Goal: Information Seeking & Learning: Learn about a topic

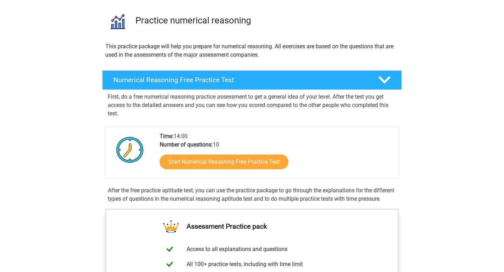
scroll to position [54, 0]
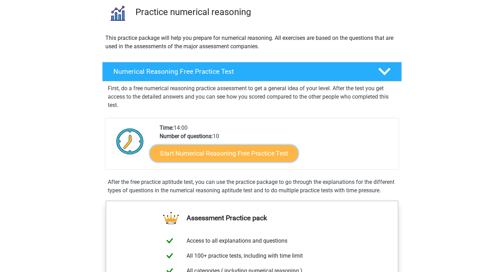
click at [230, 154] on link "Start Numerical Reasoning Free Practice Test" at bounding box center [224, 153] width 148 height 17
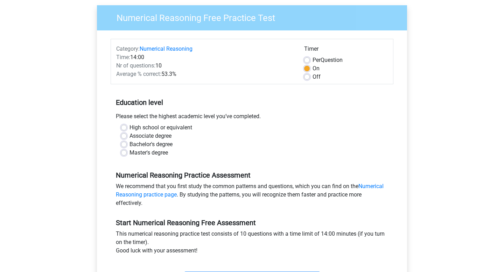
scroll to position [85, 0]
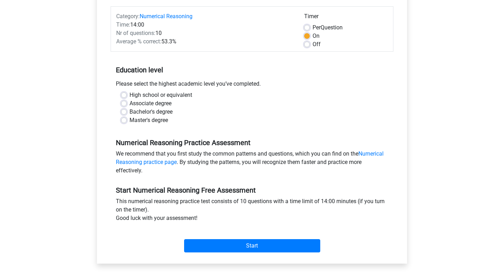
click at [129, 95] on label "High school or equivalent" at bounding box center [160, 95] width 63 height 8
click at [122, 95] on input "High school or equivalent" at bounding box center [124, 94] width 6 height 7
radio input "true"
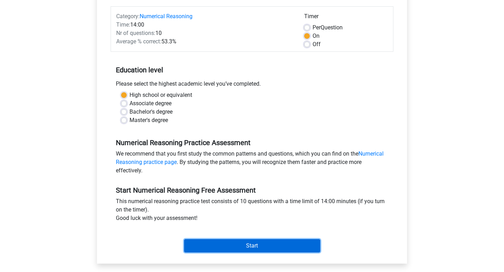
click at [241, 248] on input "Start" at bounding box center [252, 245] width 136 height 13
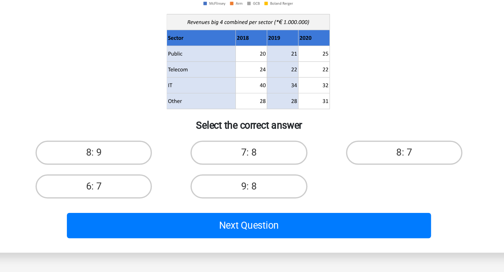
scroll to position [15, 0]
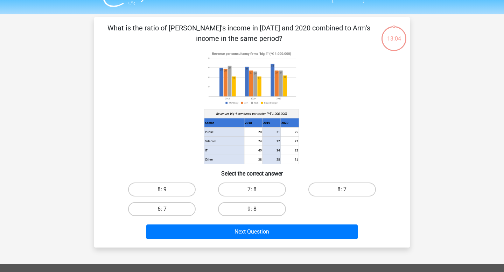
click at [250, 241] on div "Next Question" at bounding box center [252, 233] width 270 height 17
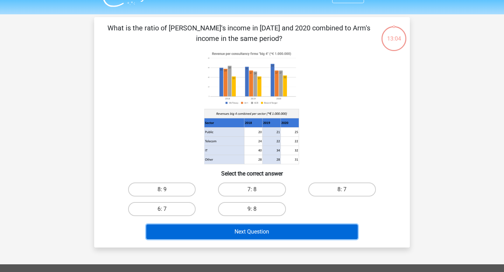
click at [250, 236] on button "Next Question" at bounding box center [252, 232] width 212 height 15
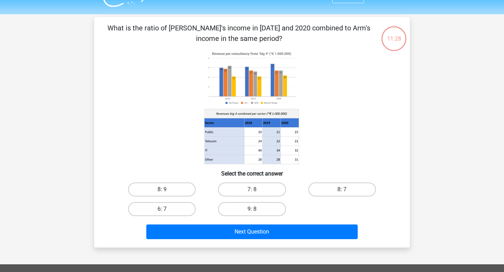
click at [379, 210] on div "8: 9 7: 8 8: 7 6: 7 9: 8" at bounding box center [252, 199] width 270 height 39
click at [352, 189] on label "8: 7" at bounding box center [342, 190] width 68 height 14
click at [346, 190] on input "8: 7" at bounding box center [344, 192] width 5 height 5
radio input "true"
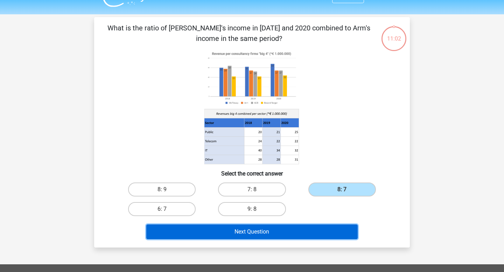
click at [306, 231] on button "Next Question" at bounding box center [252, 232] width 212 height 15
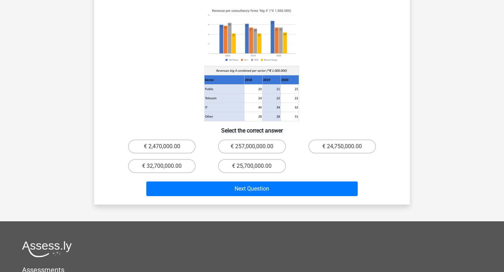
scroll to position [85, 0]
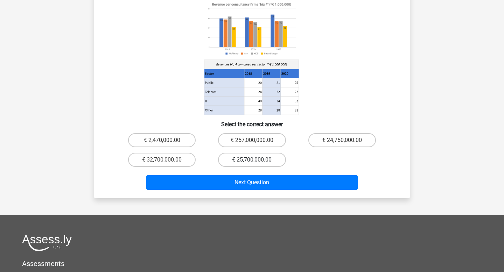
click at [260, 153] on label "€ 25,700,000.00" at bounding box center [252, 160] width 68 height 14
click at [256, 160] on input "€ 25,700,000.00" at bounding box center [254, 162] width 5 height 5
radio input "true"
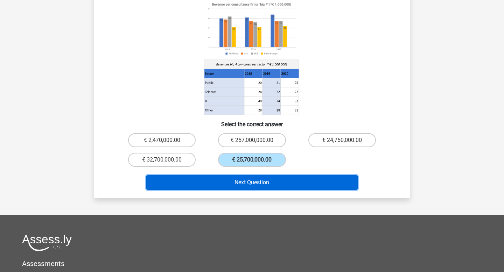
click at [260, 175] on button "Next Question" at bounding box center [252, 182] width 212 height 15
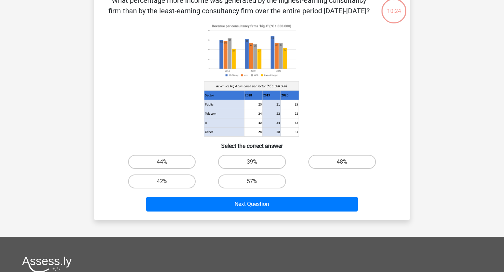
scroll to position [32, 0]
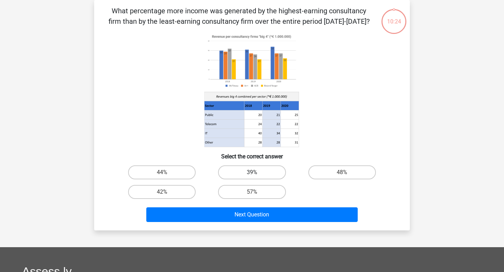
click at [261, 176] on label "39%" at bounding box center [252, 172] width 68 height 14
click at [256, 176] on input "39%" at bounding box center [254, 174] width 5 height 5
radio input "true"
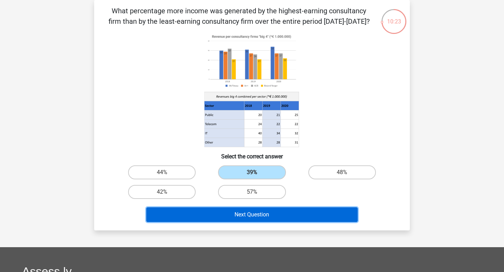
click at [268, 213] on button "Next Question" at bounding box center [252, 214] width 212 height 15
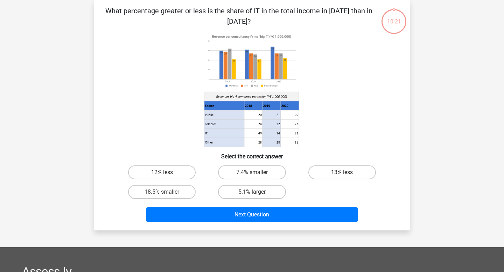
click at [255, 172] on input "7.4% smaller" at bounding box center [254, 174] width 5 height 5
radio input "true"
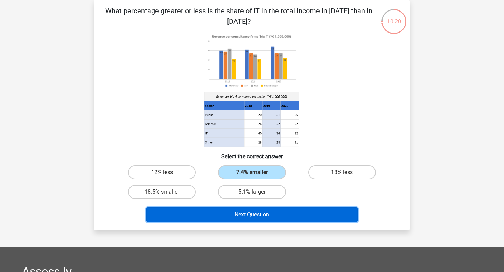
click at [259, 212] on button "Next Question" at bounding box center [252, 214] width 212 height 15
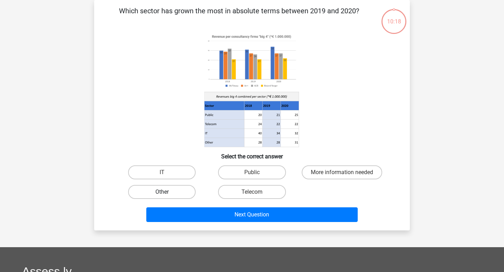
click at [170, 193] on label "Other" at bounding box center [162, 192] width 68 height 14
click at [167, 193] on input "Other" at bounding box center [164, 194] width 5 height 5
radio input "true"
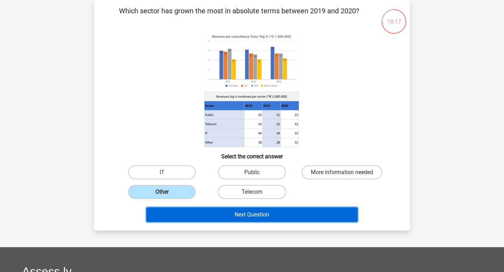
click at [214, 218] on button "Next Question" at bounding box center [252, 214] width 212 height 15
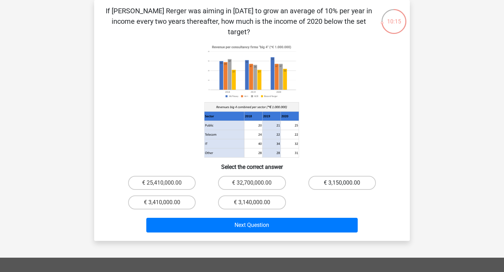
click at [327, 178] on label "€ 3,150,000.00" at bounding box center [342, 183] width 68 height 14
click at [342, 183] on input "€ 3,150,000.00" at bounding box center [344, 185] width 5 height 5
radio input "true"
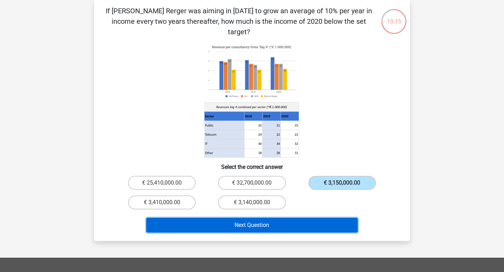
click at [284, 218] on button "Next Question" at bounding box center [252, 225] width 212 height 15
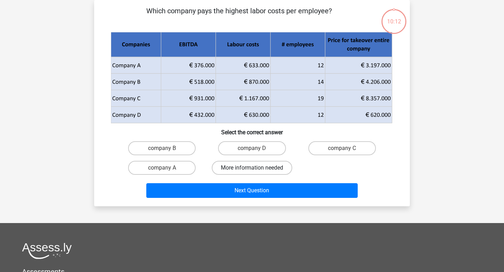
click at [267, 171] on label "More information needed" at bounding box center [252, 168] width 80 height 14
click at [256, 171] on input "More information needed" at bounding box center [254, 170] width 5 height 5
radio input "true"
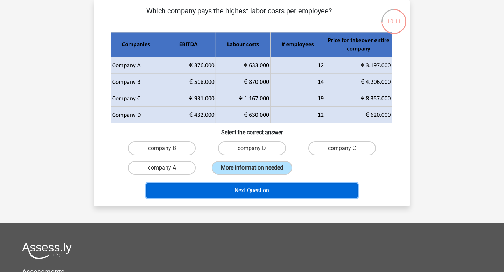
click at [265, 191] on button "Next Question" at bounding box center [252, 190] width 212 height 15
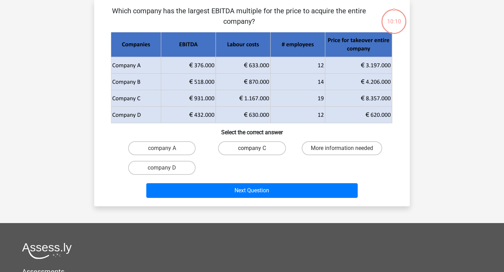
click at [261, 149] on label "company C" at bounding box center [252, 148] width 68 height 14
click at [256, 149] on input "company C" at bounding box center [254, 150] width 5 height 5
radio input "true"
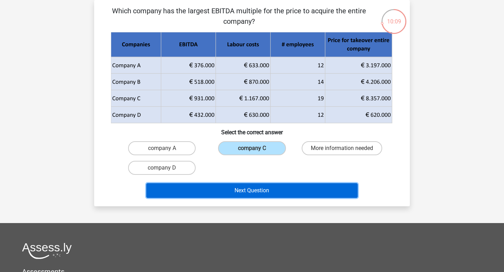
click at [260, 186] on button "Next Question" at bounding box center [252, 190] width 212 height 15
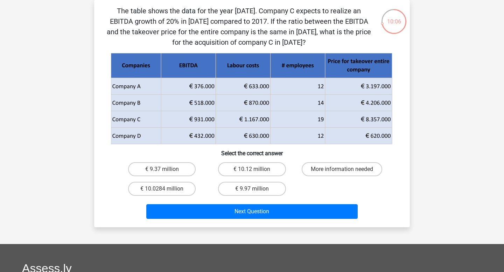
click at [255, 171] on input "€ 10.12 million" at bounding box center [254, 171] width 5 height 5
radio input "true"
click at [254, 220] on div "Next Question" at bounding box center [252, 212] width 270 height 17
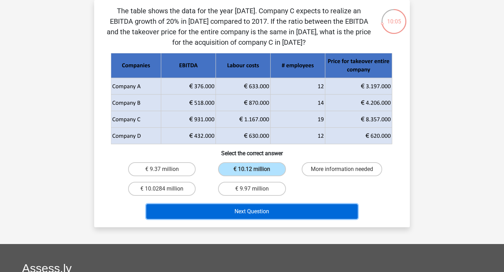
click at [254, 213] on button "Next Question" at bounding box center [252, 211] width 212 height 15
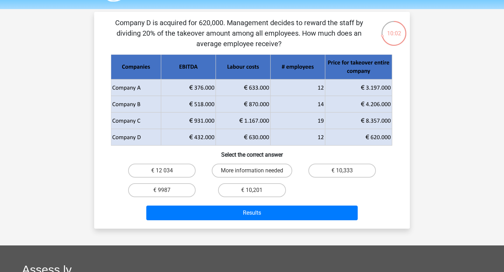
scroll to position [23, 0]
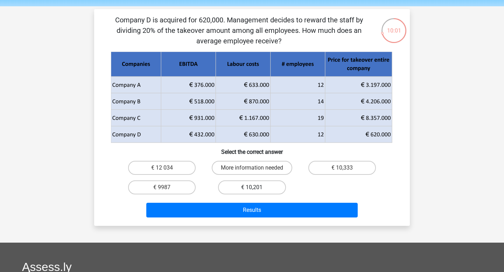
click at [250, 188] on label "€ 10,201" at bounding box center [252, 188] width 68 height 14
click at [252, 188] on input "€ 10,201" at bounding box center [254, 190] width 5 height 5
radio input "true"
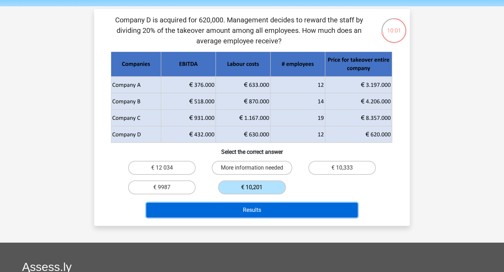
click at [250, 212] on button "Results" at bounding box center [252, 210] width 212 height 15
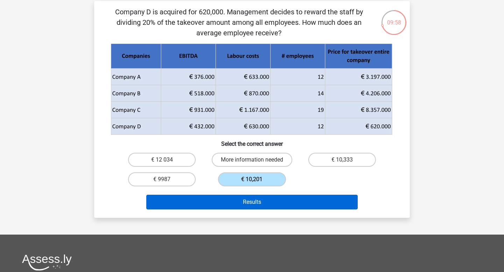
scroll to position [31, 0]
